Goal: Book appointment/travel/reservation

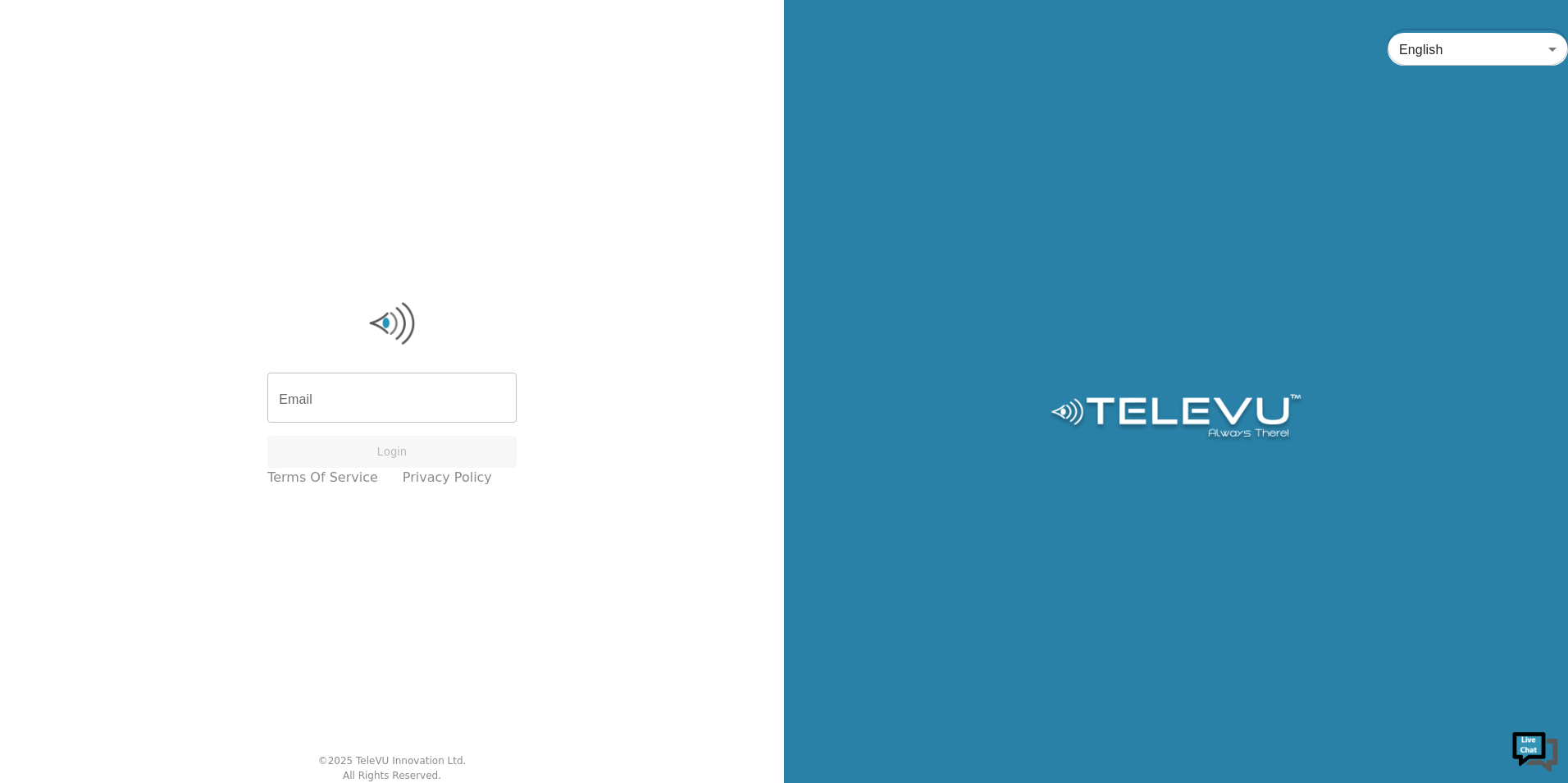
drag, startPoint x: 446, startPoint y: 391, endPoint x: 439, endPoint y: 400, distance: 11.4
click at [445, 391] on input "Email" at bounding box center [392, 399] width 249 height 46
type input "[EMAIL_ADDRESS][DOMAIN_NAME]"
click at [384, 454] on button "Login" at bounding box center [392, 452] width 249 height 32
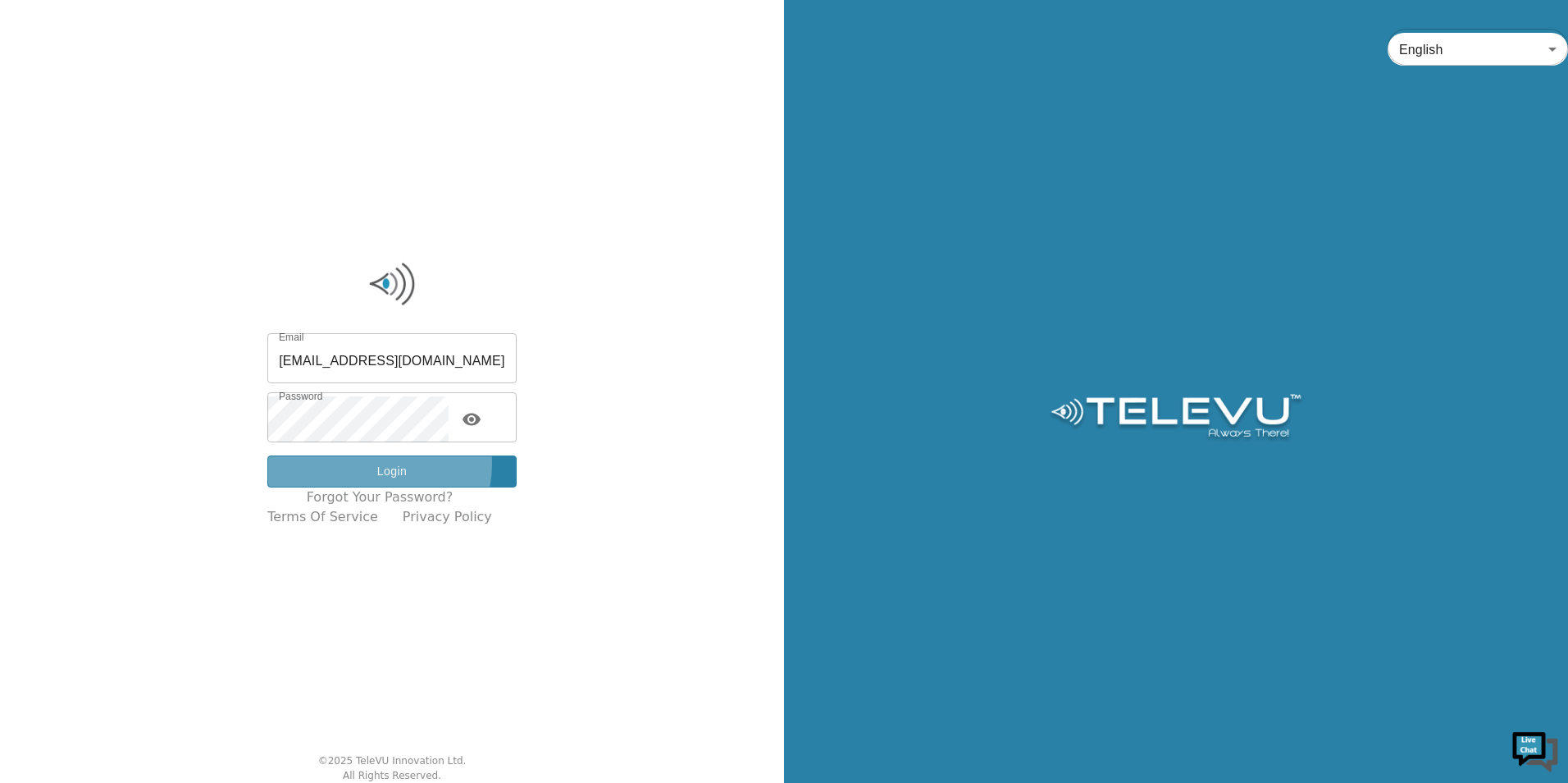
click at [383, 464] on button "Login" at bounding box center [392, 471] width 249 height 32
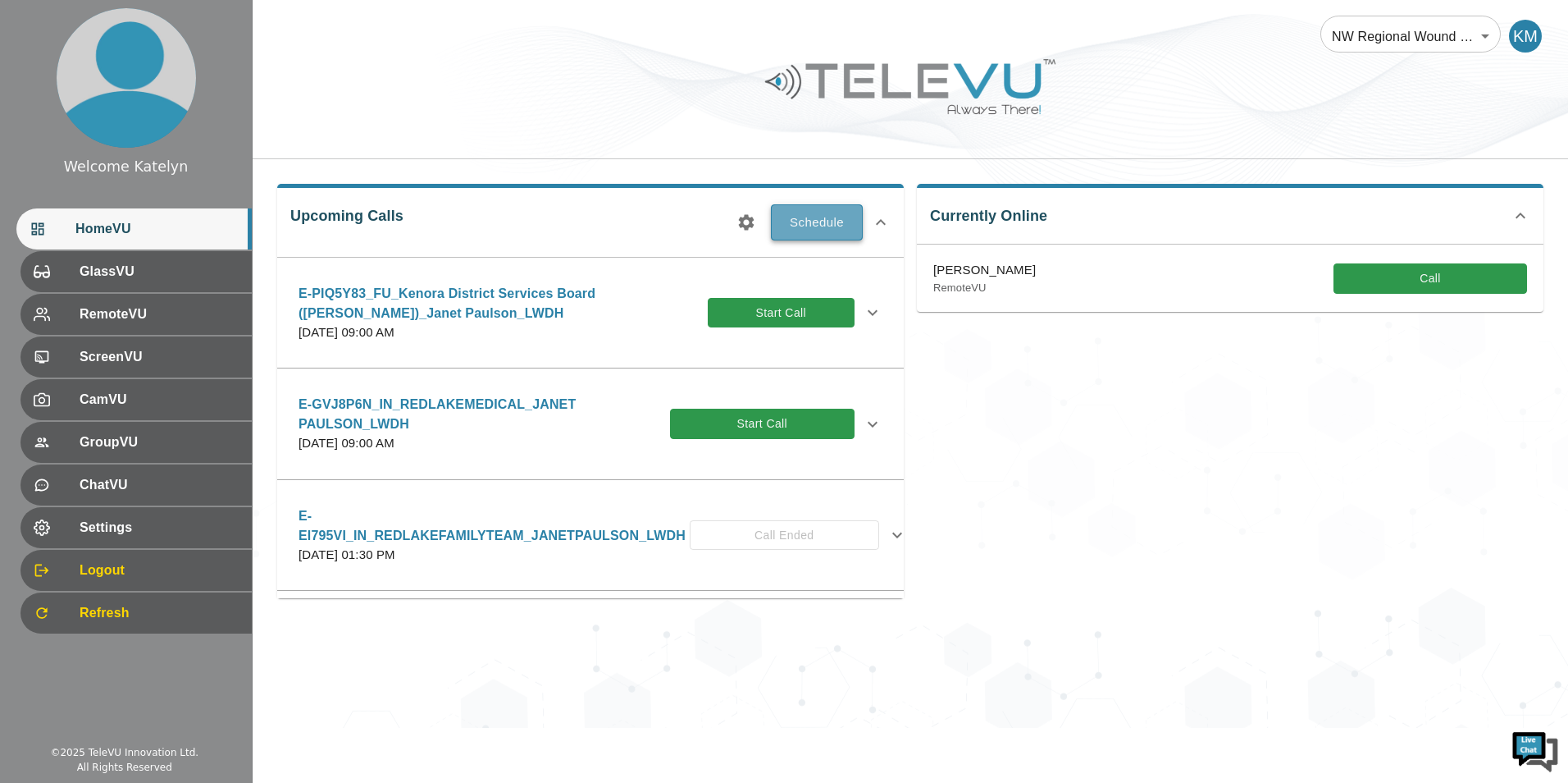
click at [821, 216] on button "Schedule" at bounding box center [816, 222] width 91 height 36
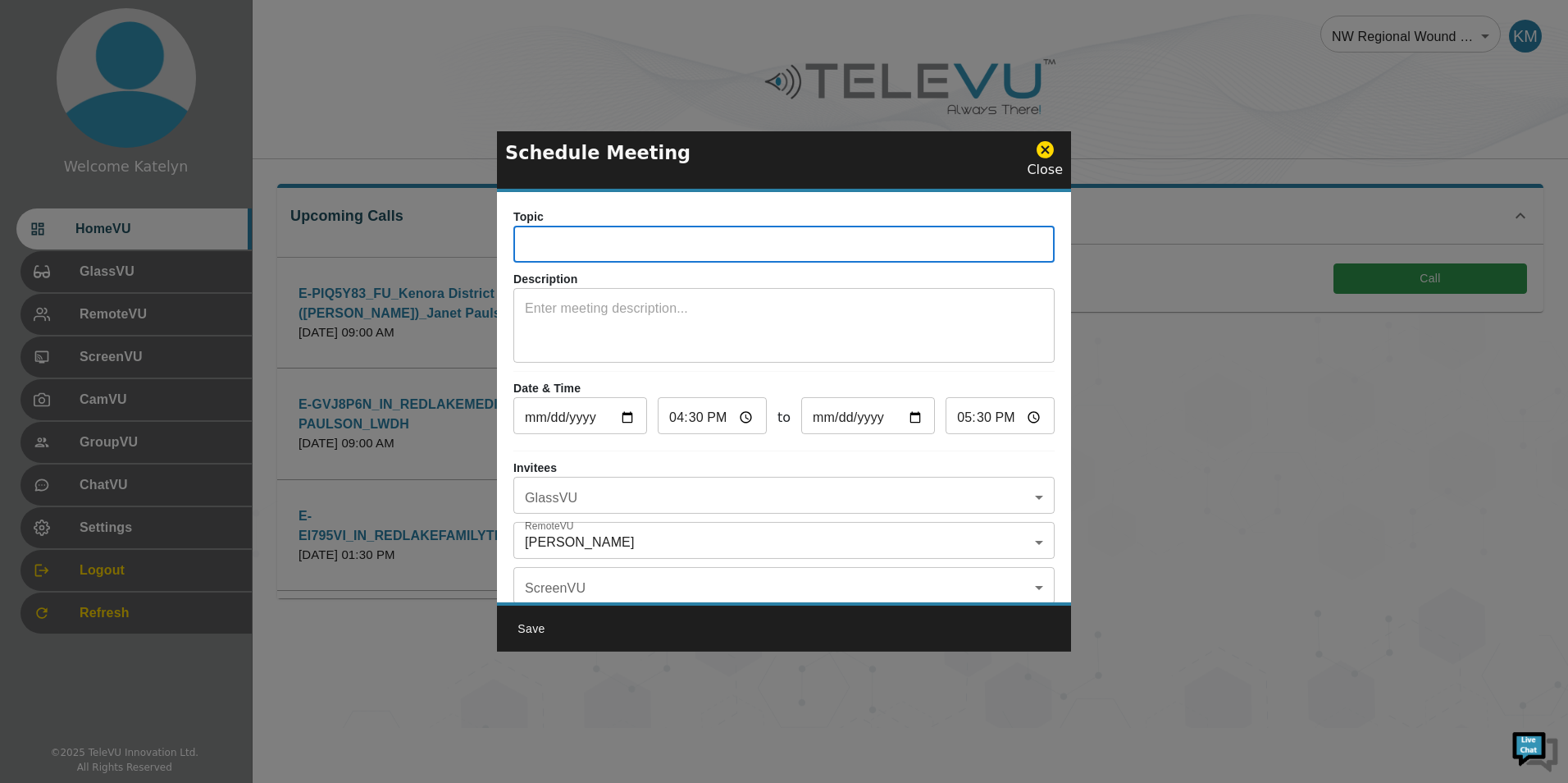
click at [723, 243] on input "text" at bounding box center [784, 245] width 541 height 33
type input "E-XRRCUP7_IN_KENORA DISTRICT SERVICES BOARD_DRYDEN_JANET PAULSON_LWDH"
drag, startPoint x: 636, startPoint y: 409, endPoint x: 621, endPoint y: 417, distance: 17.0
click at [632, 412] on input "[DATE]" at bounding box center [579, 417] width 133 height 33
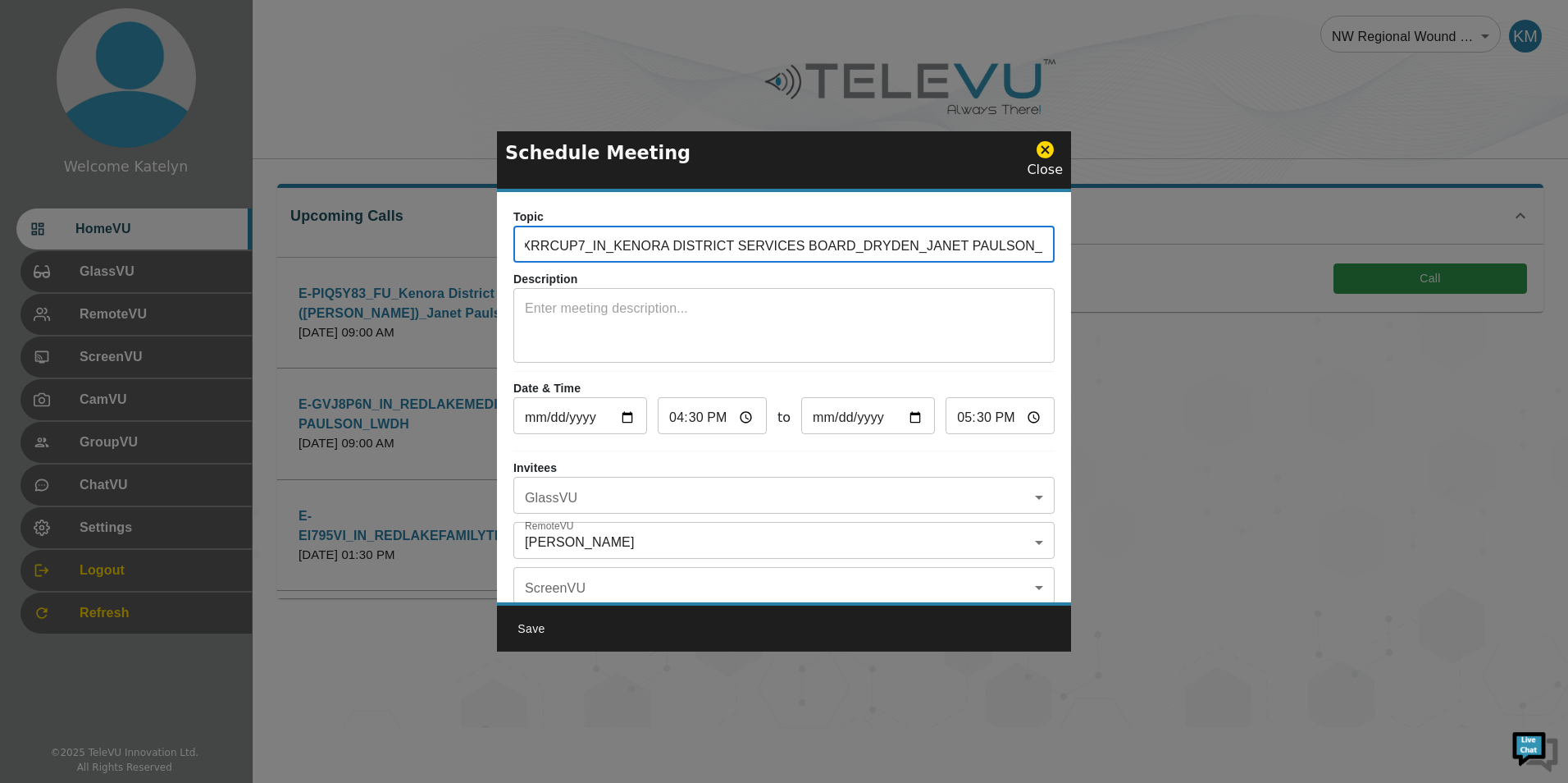
scroll to position [0, 0]
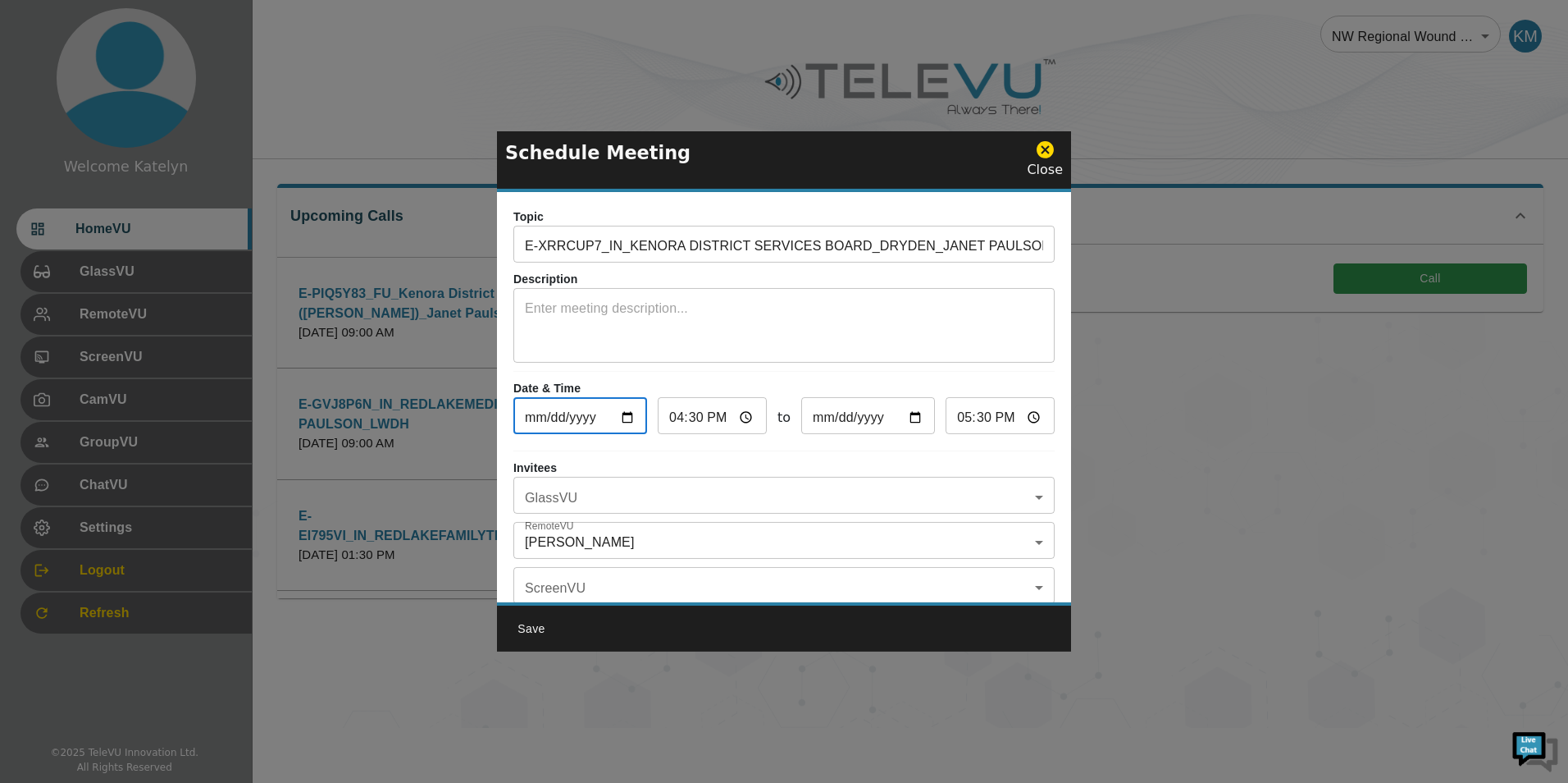
click at [621, 417] on input "[DATE]" at bounding box center [579, 417] width 133 height 33
type input "[DATE]"
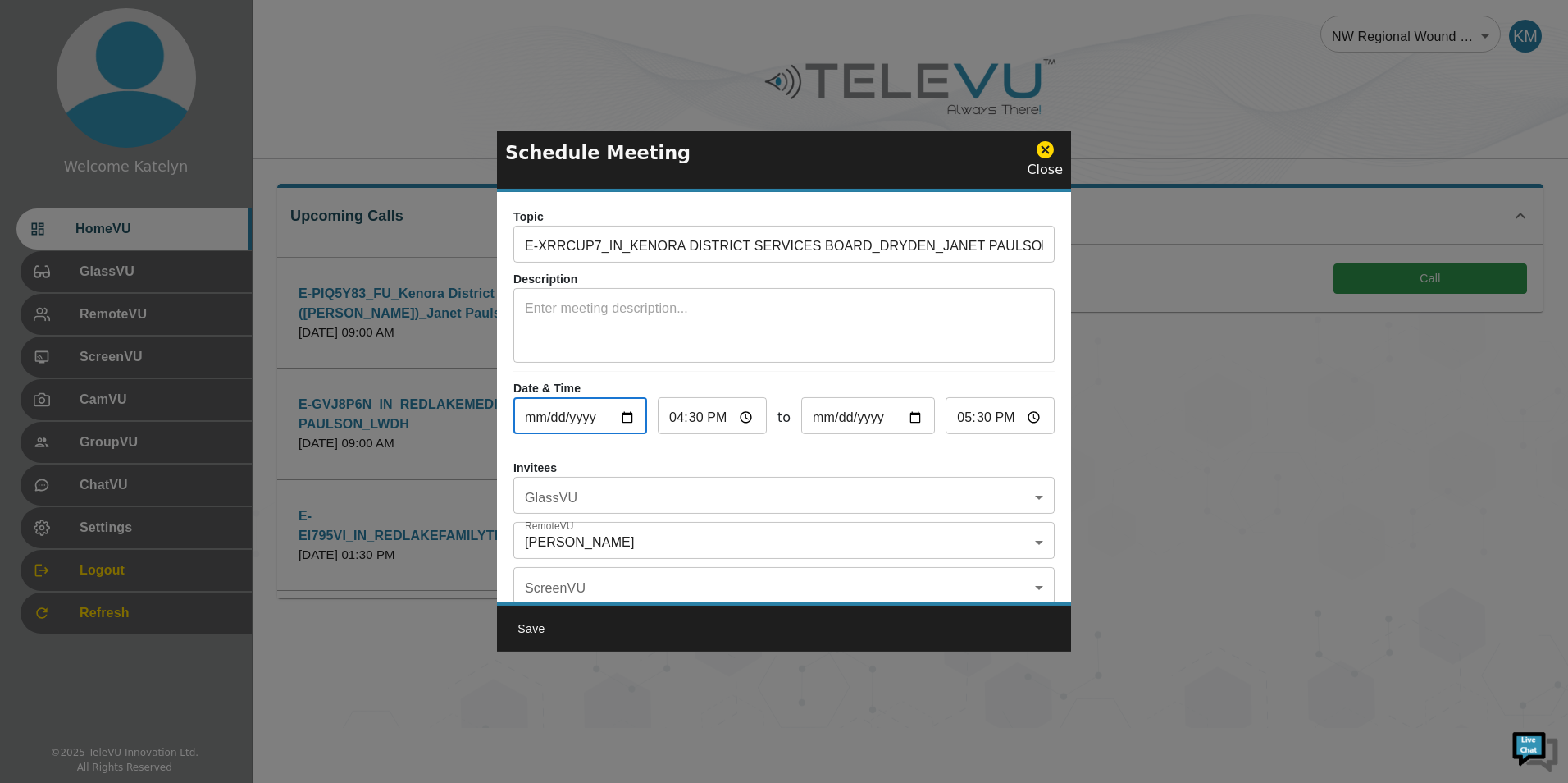
click at [628, 412] on input "[DATE]" at bounding box center [579, 417] width 133 height 33
type input "[DATE]"
click at [685, 418] on input "16:30" at bounding box center [712, 417] width 109 height 33
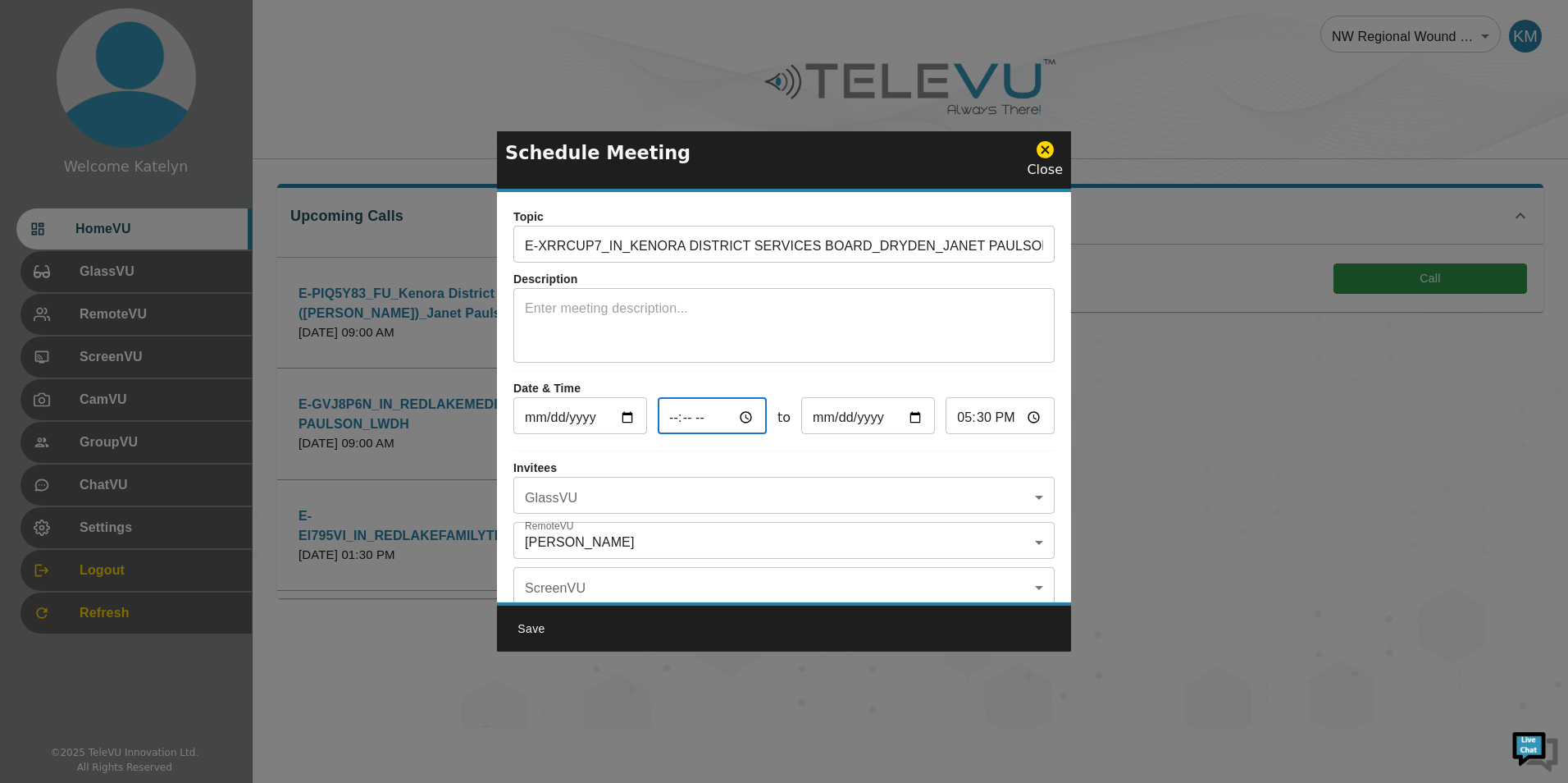
type input "21:30"
type input "22:30"
type input "21:00"
type input "22:00"
type input "09:00"
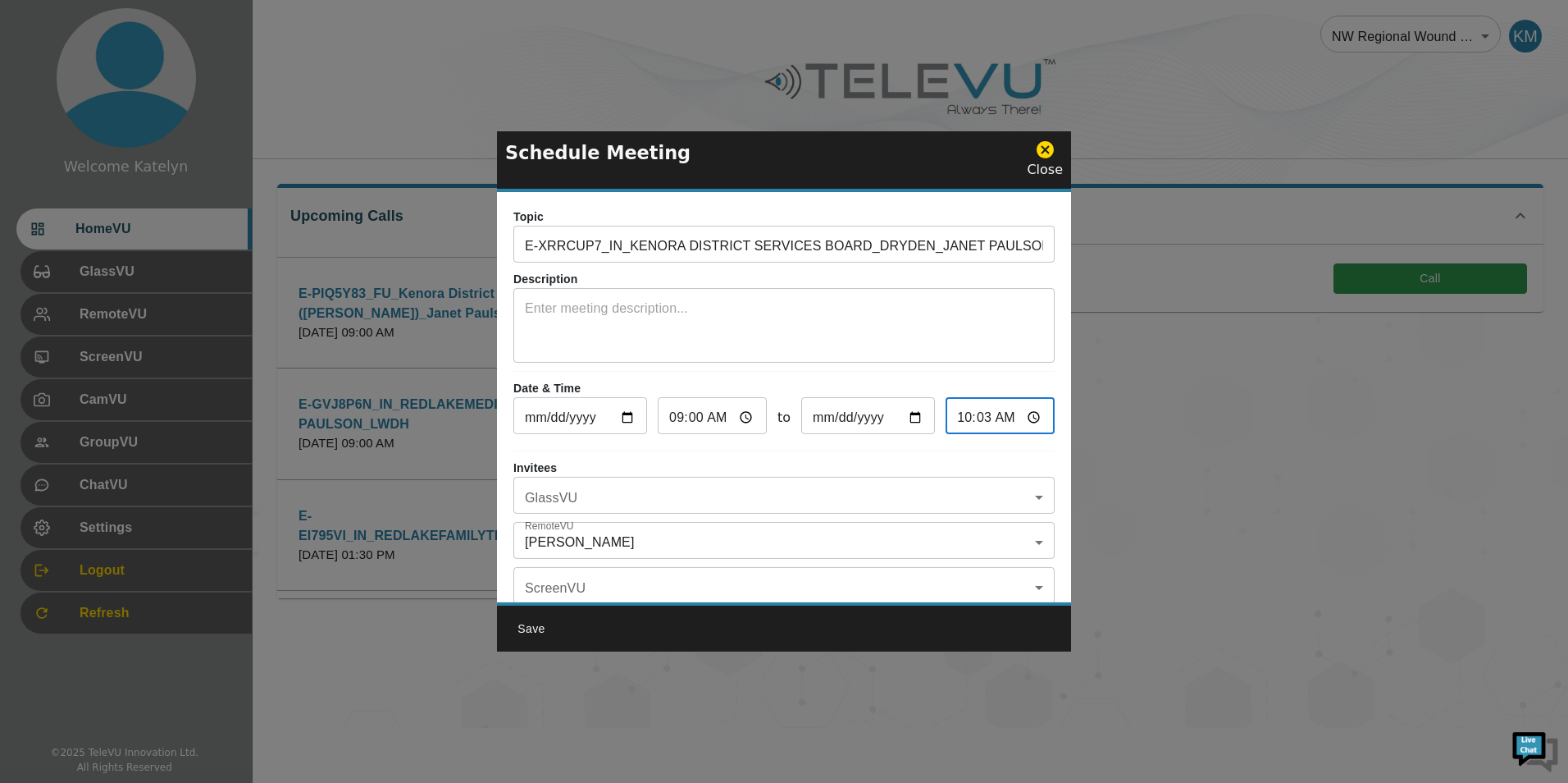
type input "10:30"
click at [665, 511] on body "Welcome Katelyn HomeVU GlassVU RemoteVU ScreenVU CamVU GroupVU ChatVU Settings …" at bounding box center [784, 364] width 1568 height 728
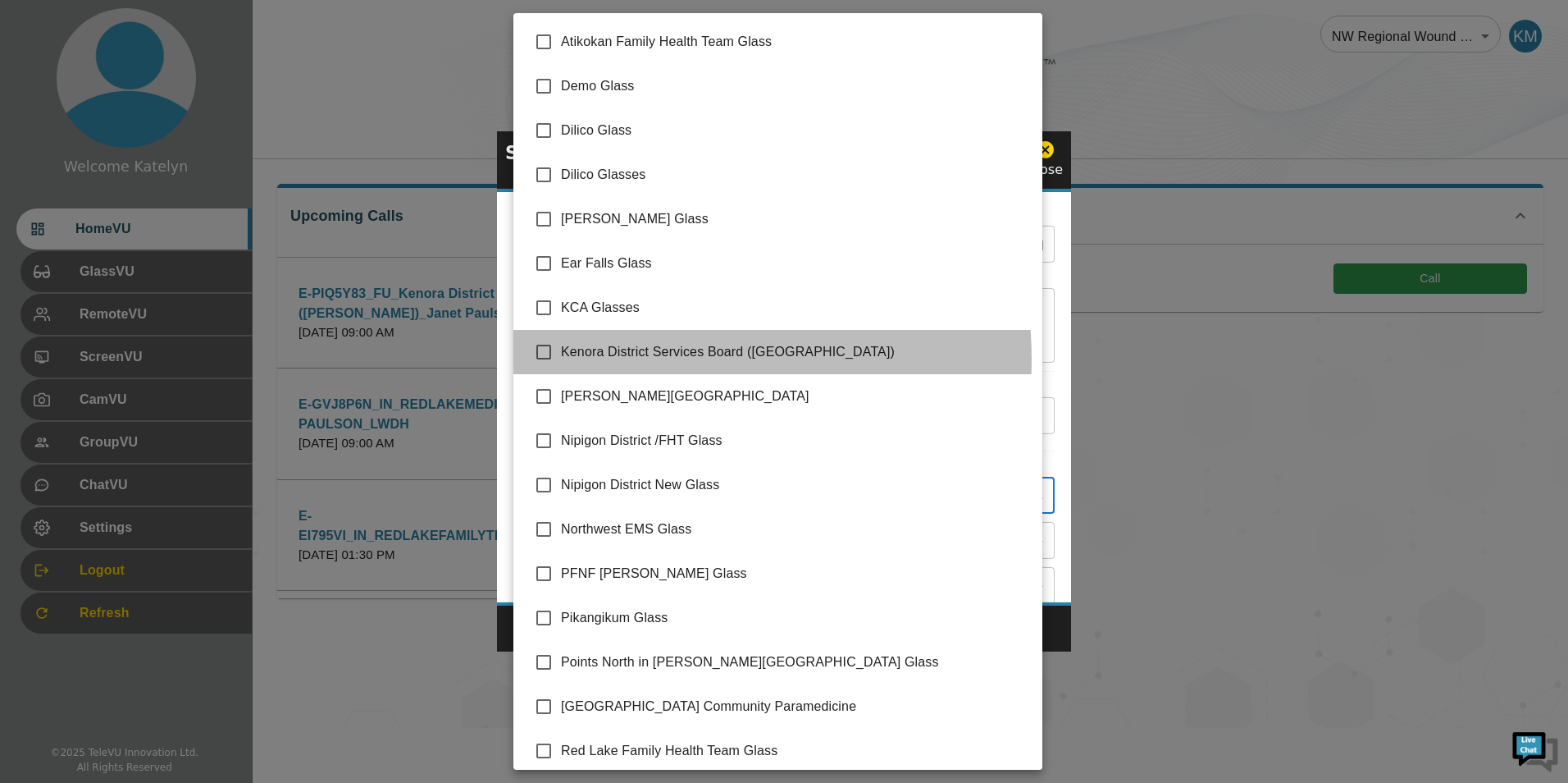
click at [642, 359] on span "Kenora District Services Board ([GEOGRAPHIC_DATA])" at bounding box center [795, 352] width 468 height 20
type input "Kenora District Services Board ([GEOGRAPHIC_DATA])"
checkbox input "true"
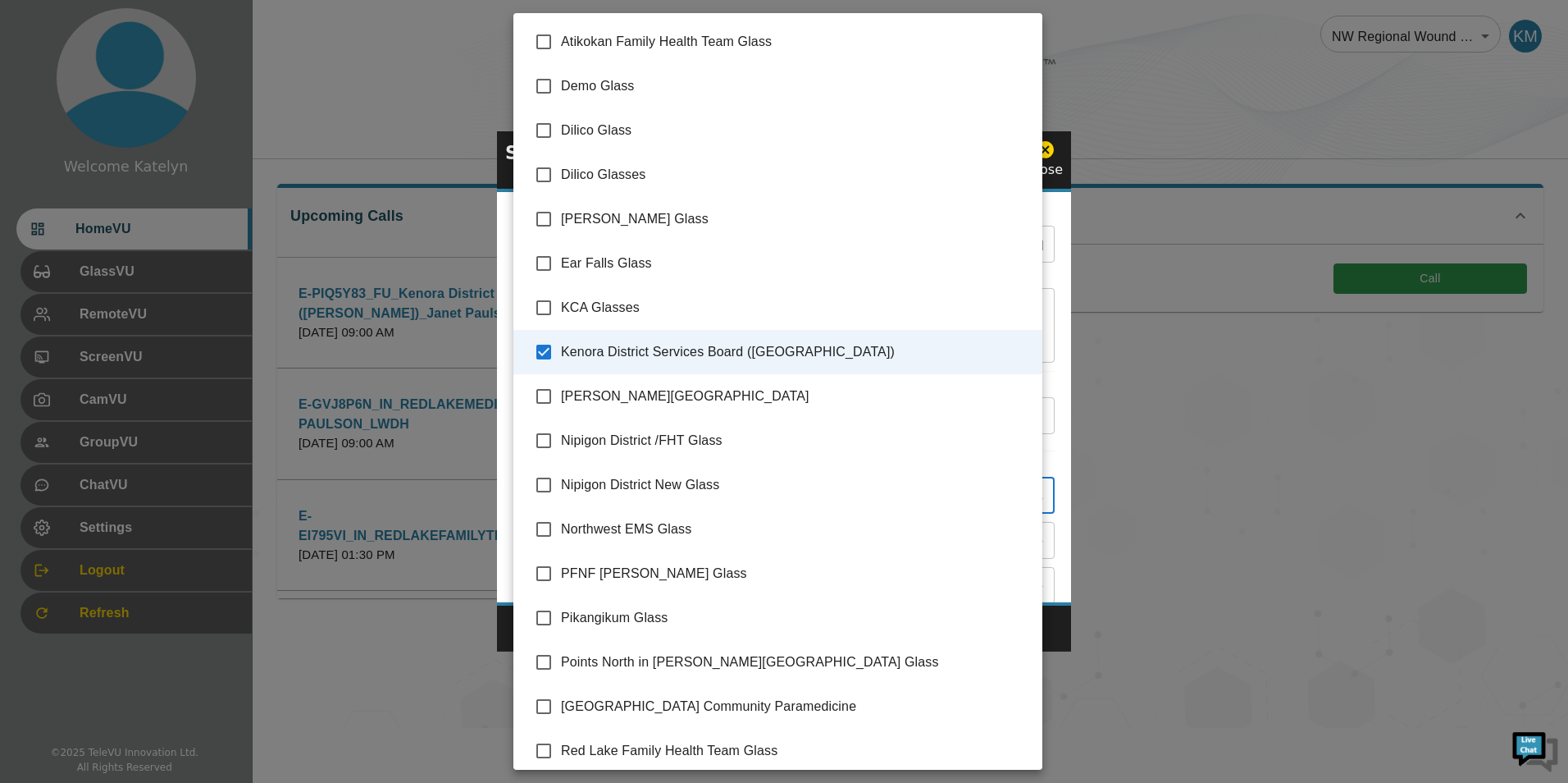
click at [1049, 502] on div at bounding box center [784, 391] width 1568 height 783
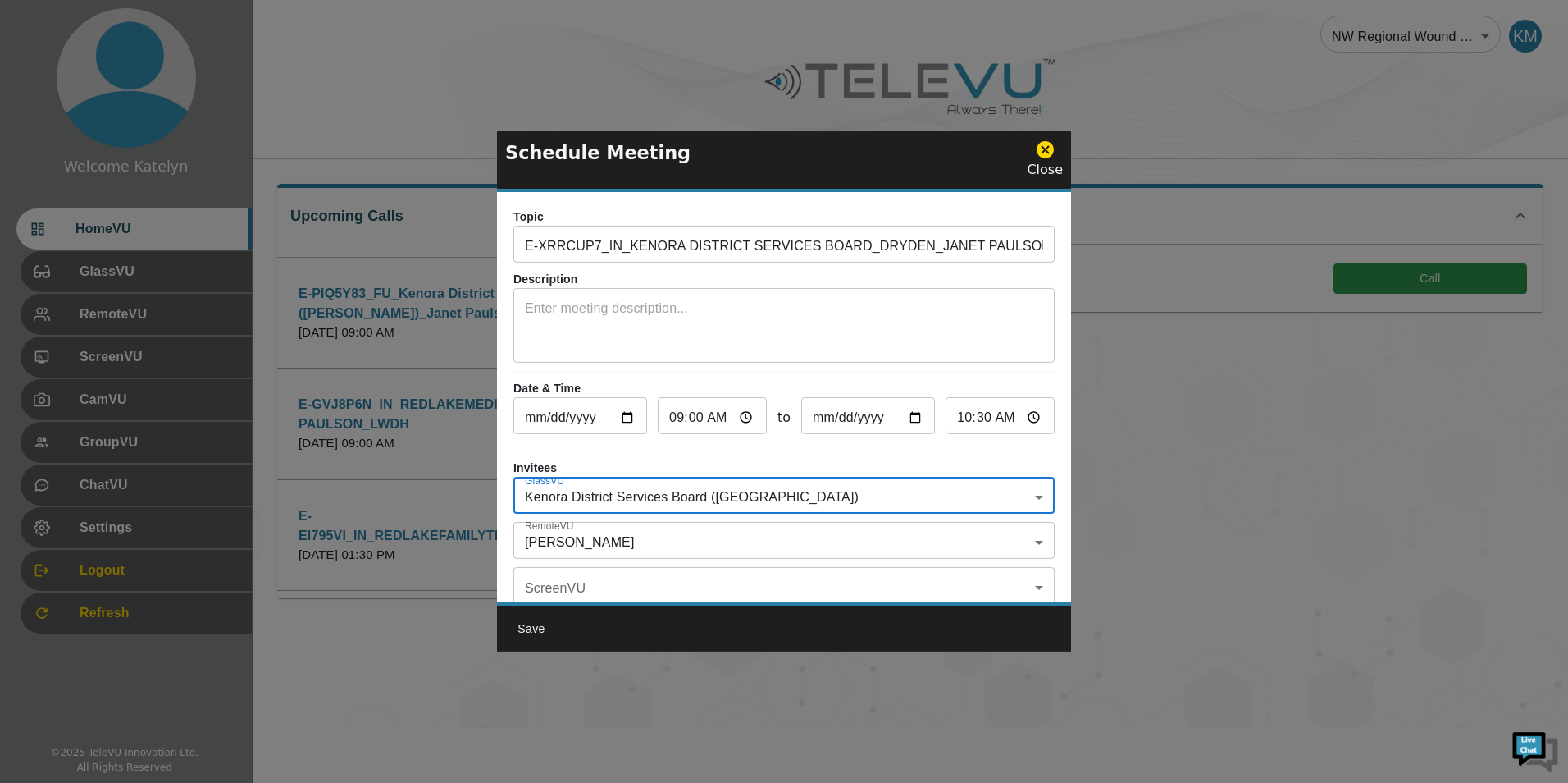
click at [746, 542] on body "Welcome Katelyn HomeVU GlassVU RemoteVU ScreenVU CamVU GroupVU ChatVU Settings …" at bounding box center [784, 364] width 1568 height 728
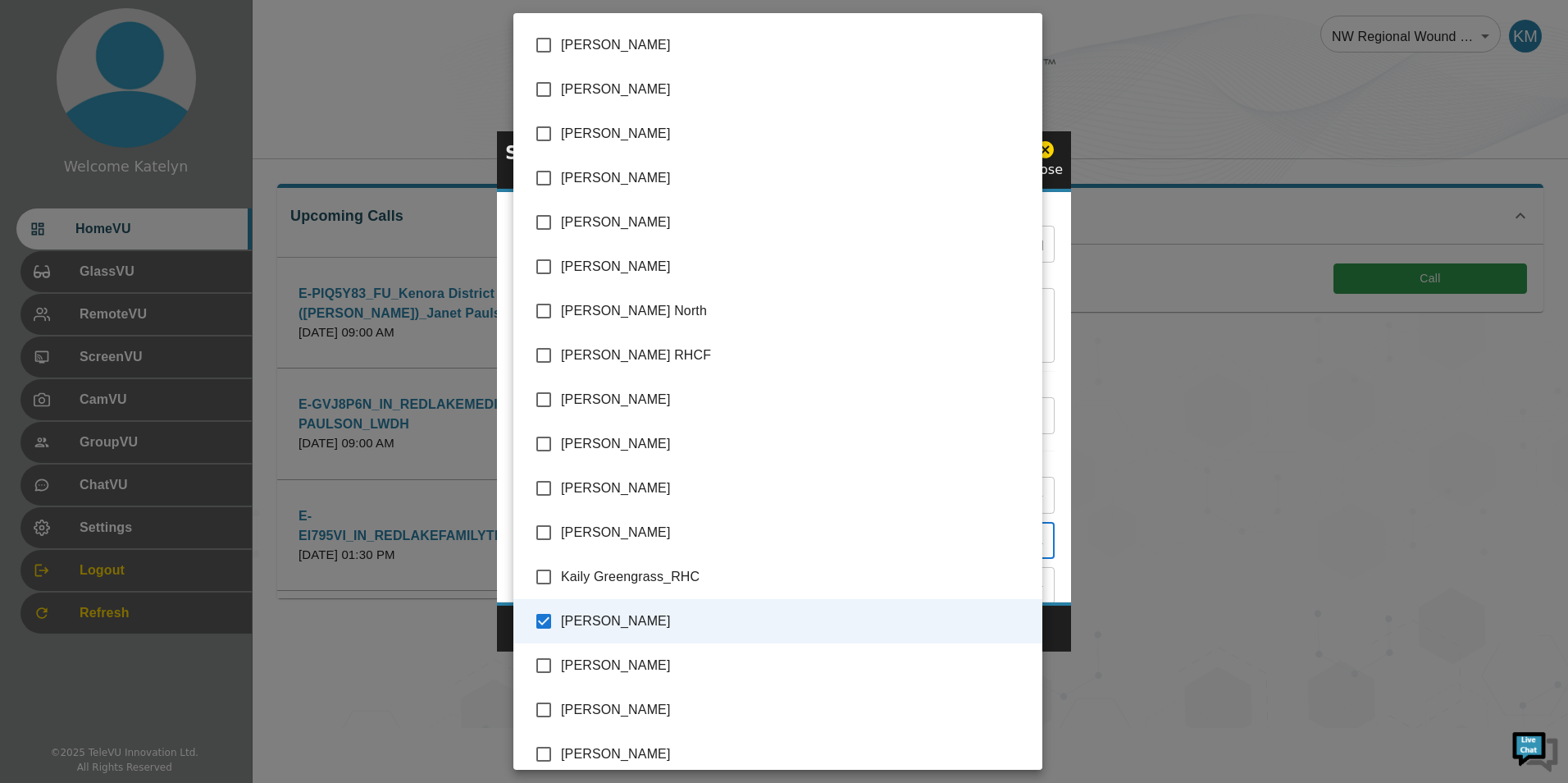
scroll to position [1627, 0]
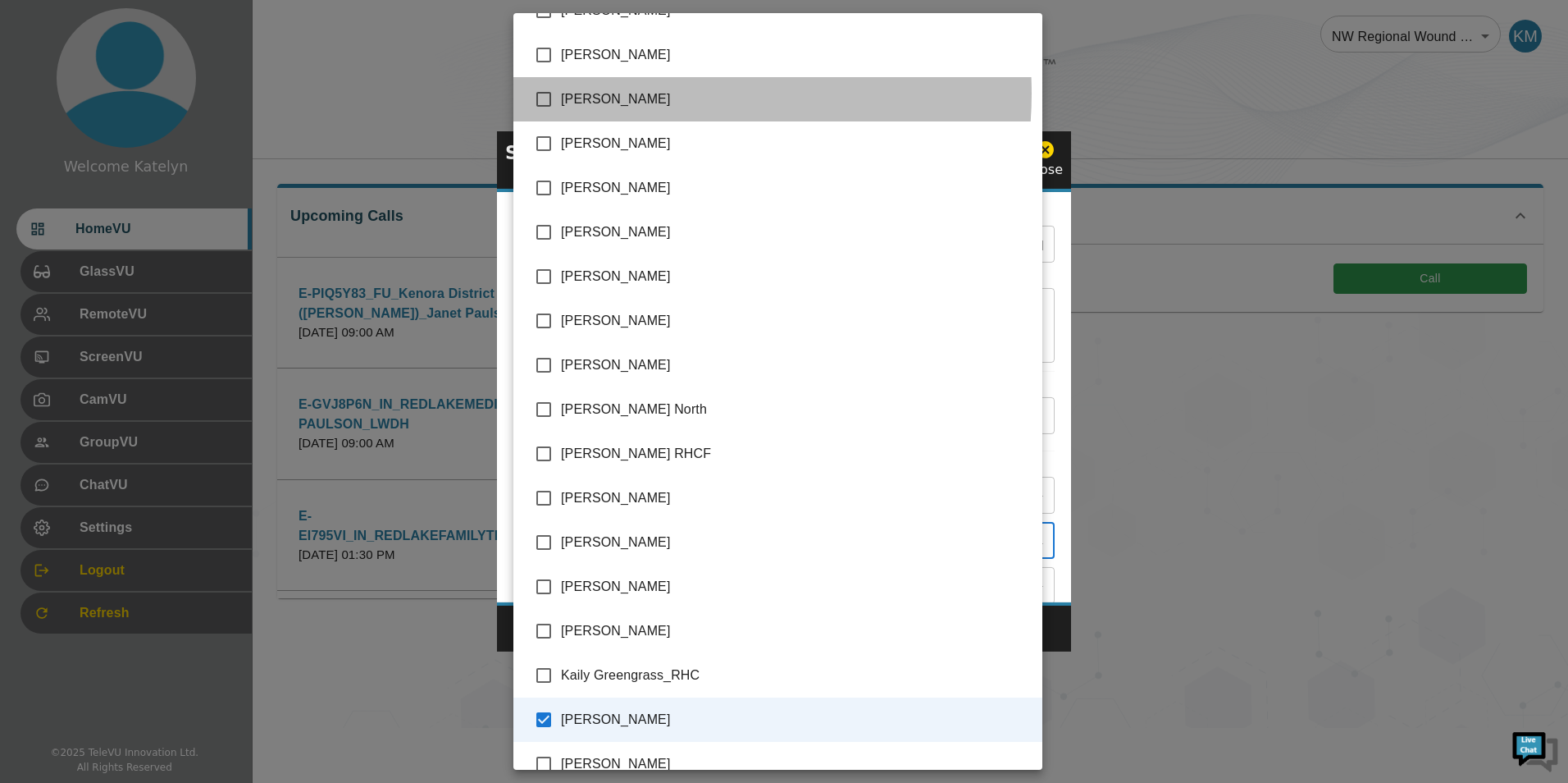
click at [649, 93] on span "[PERSON_NAME]" at bounding box center [795, 99] width 468 height 20
type input "[PERSON_NAME],[PERSON_NAME]"
checkbox input "true"
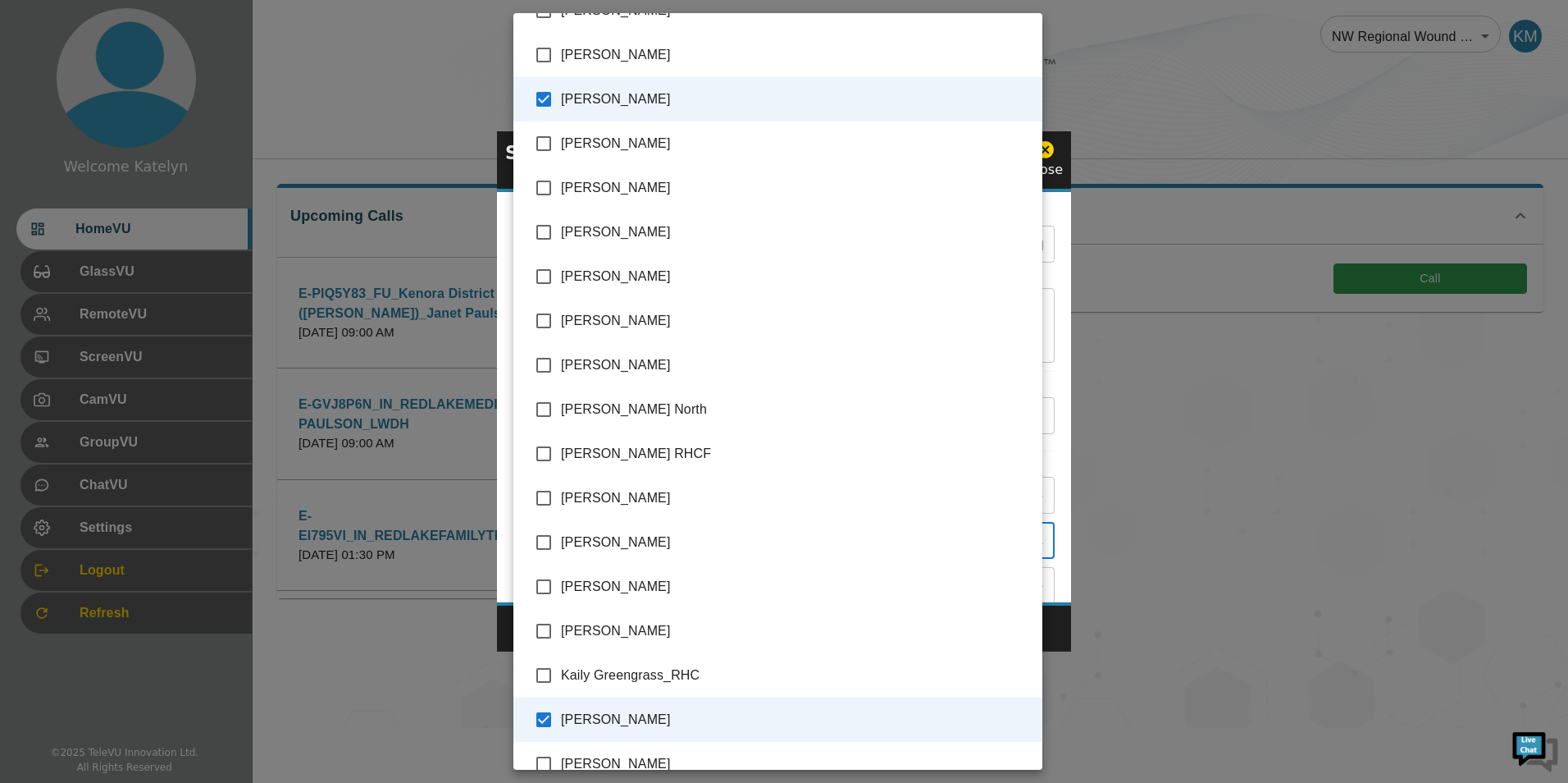
click at [1051, 643] on div at bounding box center [784, 391] width 1568 height 783
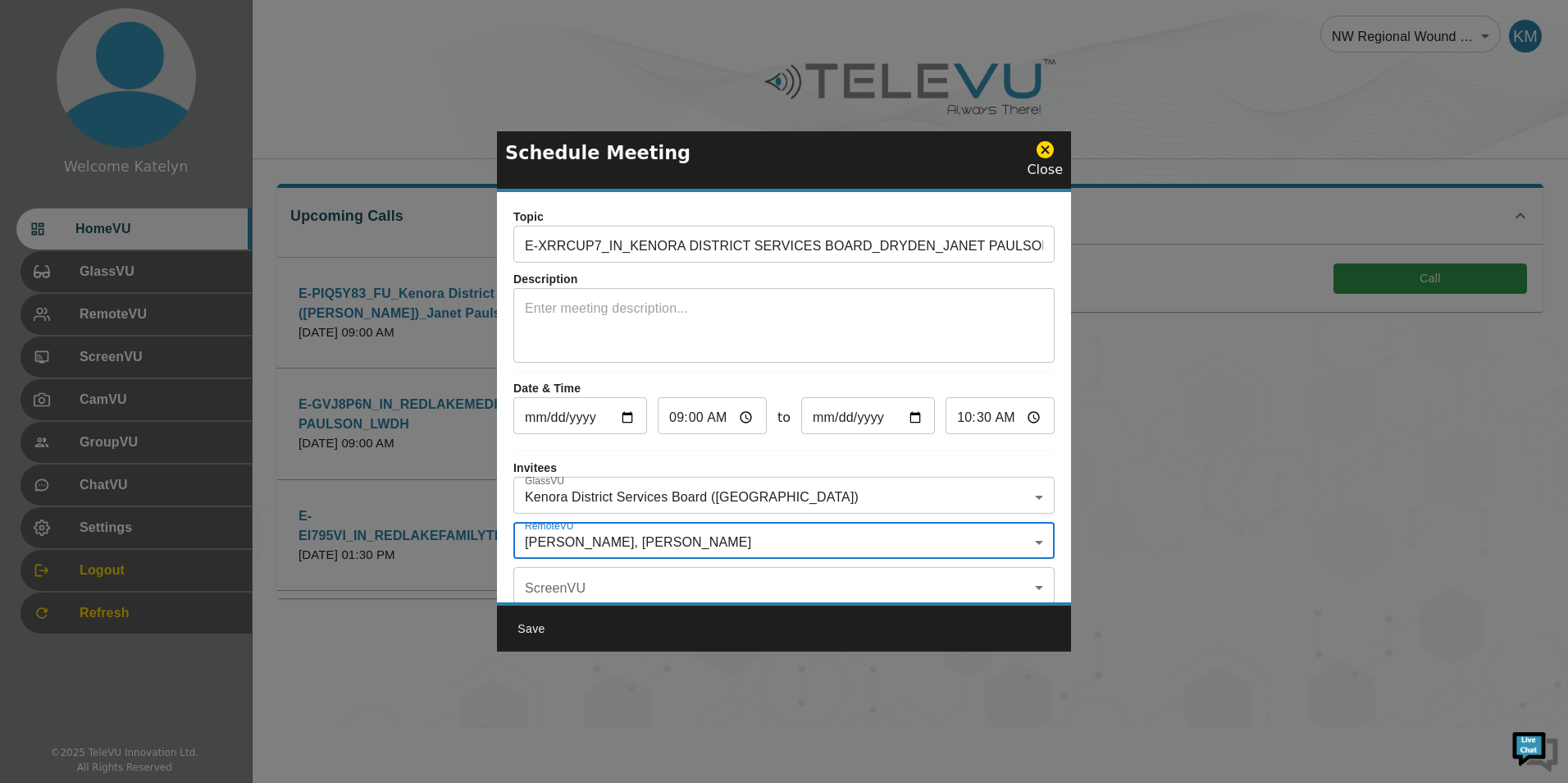
click at [611, 245] on input "E-XRRCUP7_IN_KENORA DISTRICT SERVICES BOARD_DRYDEN_JANET PAULSON_LWDH" at bounding box center [784, 245] width 541 height 33
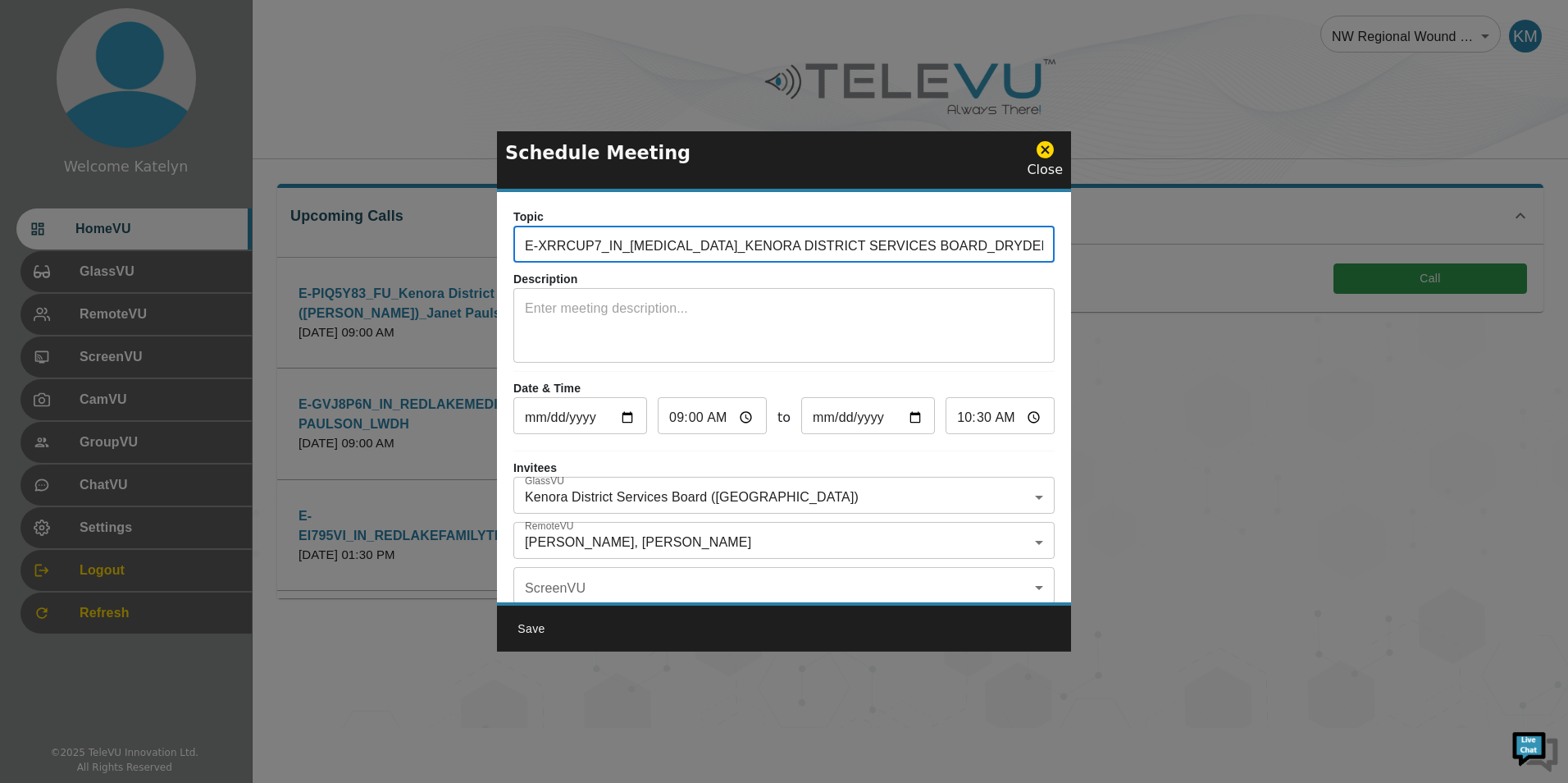
scroll to position [96, 0]
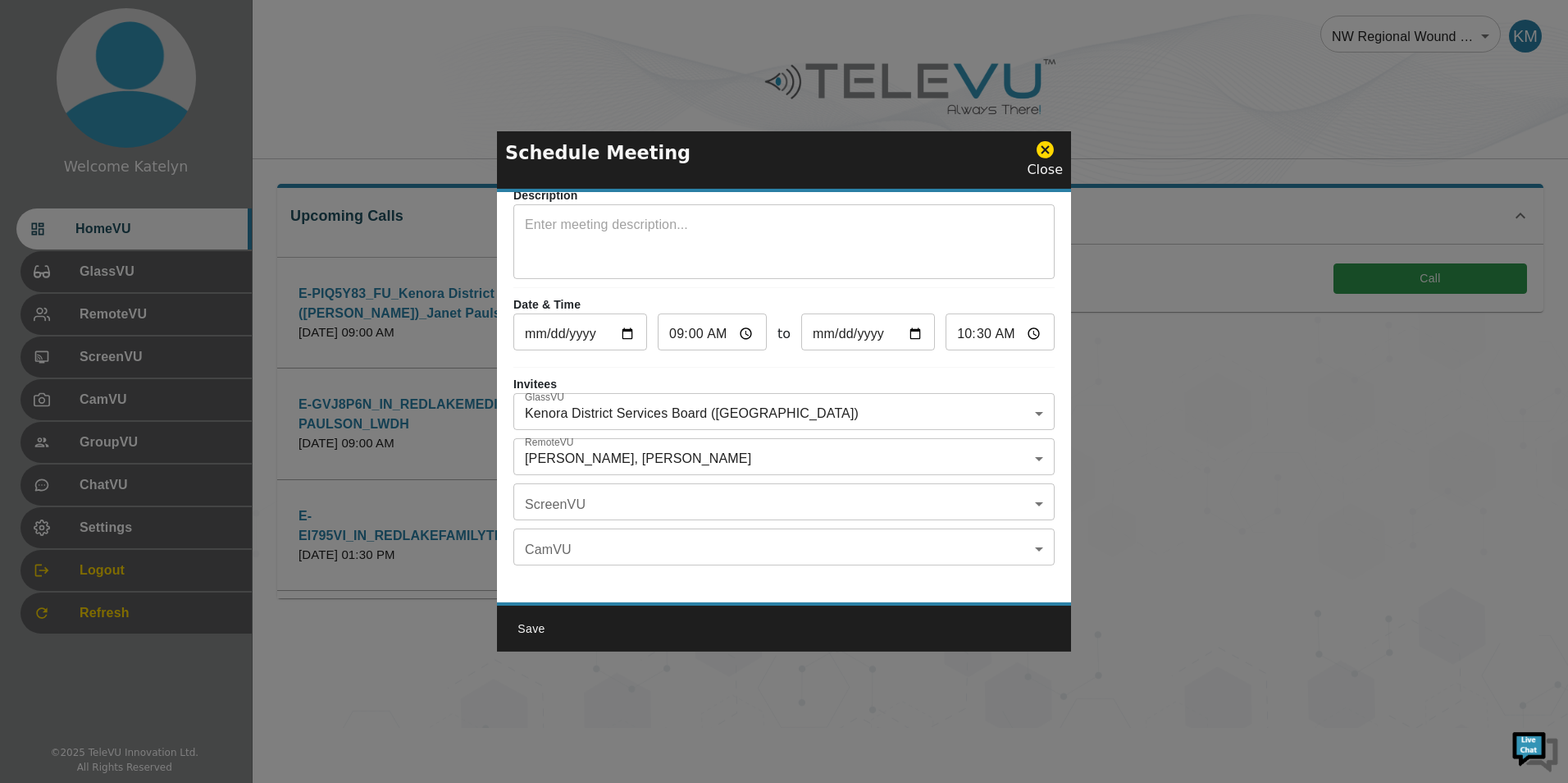
type input "E-XRRCUP7_IN_[MEDICAL_DATA]_KENORA DISTRICT SERVICES BOARD_DRYDEN_JANET PAULSON…"
click at [520, 624] on button "Save" at bounding box center [532, 629] width 52 height 31
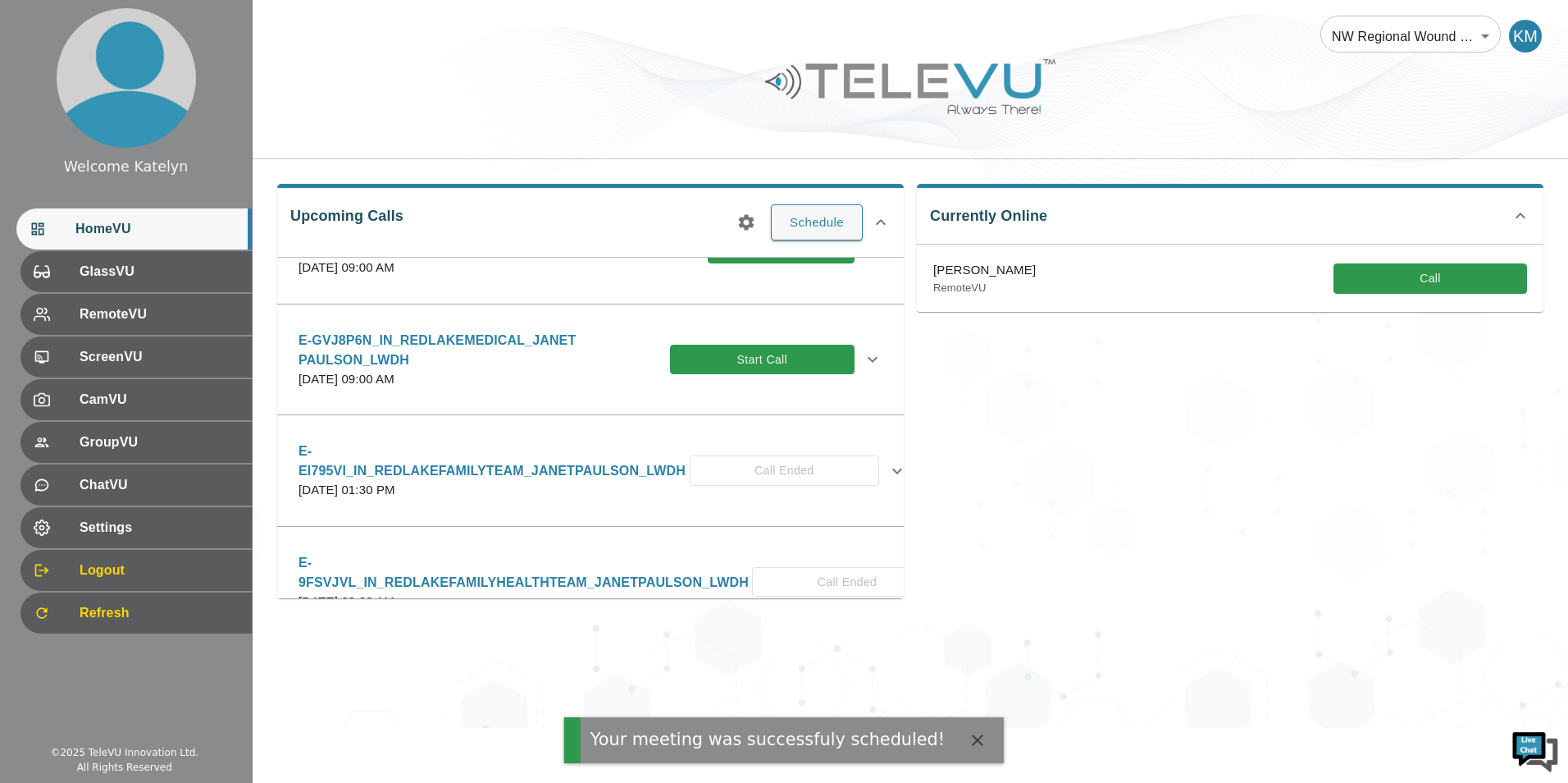
scroll to position [0, 0]
